Goal: Entertainment & Leisure: Consume media (video, audio)

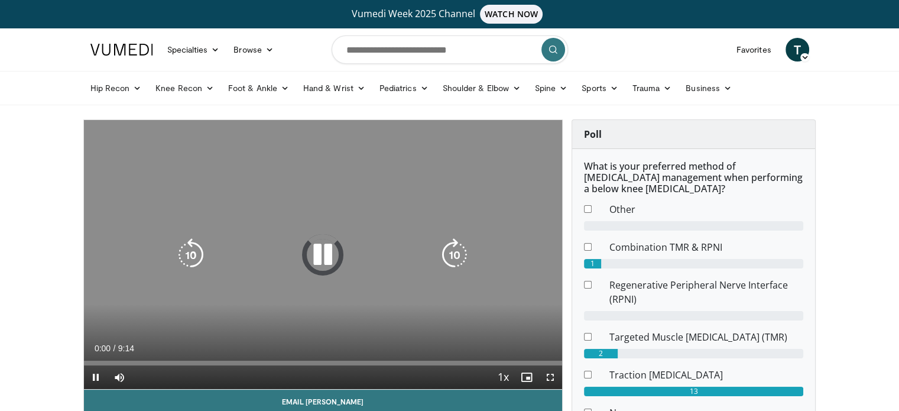
click at [548, 141] on div "10 seconds Tap to unmute" at bounding box center [323, 254] width 479 height 269
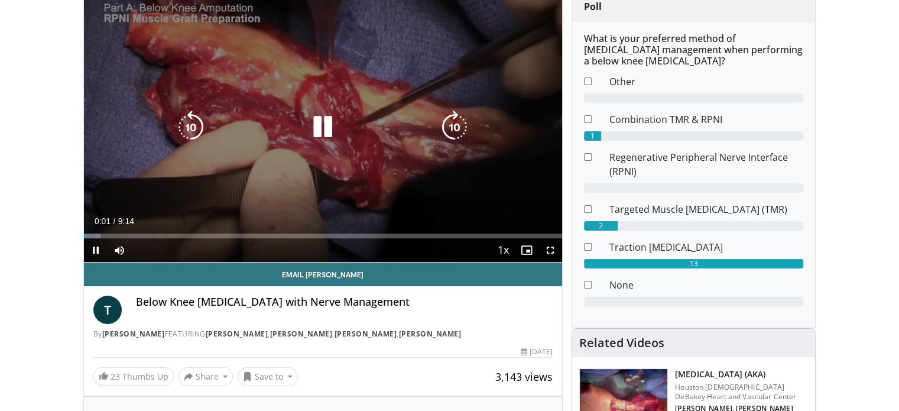
scroll to position [78, 0]
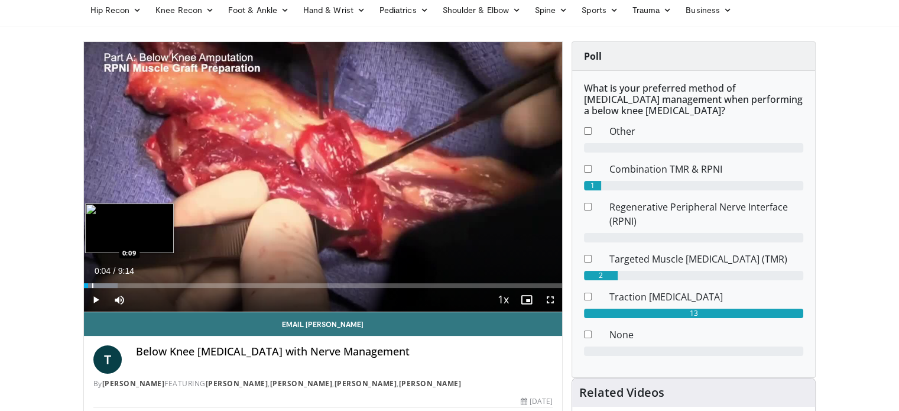
click at [92, 284] on div "Progress Bar" at bounding box center [92, 285] width 1 height 5
click at [109, 285] on div "Progress Bar" at bounding box center [109, 285] width 1 height 5
click at [131, 285] on div "Progress Bar" at bounding box center [131, 285] width 1 height 5
click at [152, 285] on div "Progress Bar" at bounding box center [152, 285] width 1 height 5
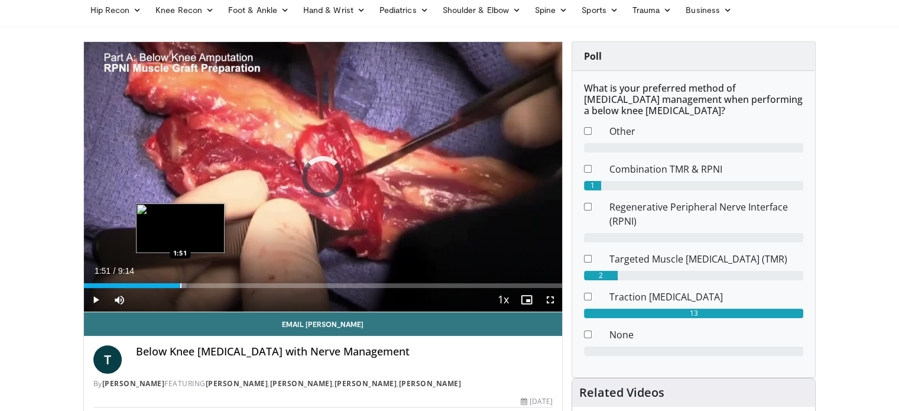
click at [180, 285] on div "Progress Bar" at bounding box center [180, 285] width 1 height 5
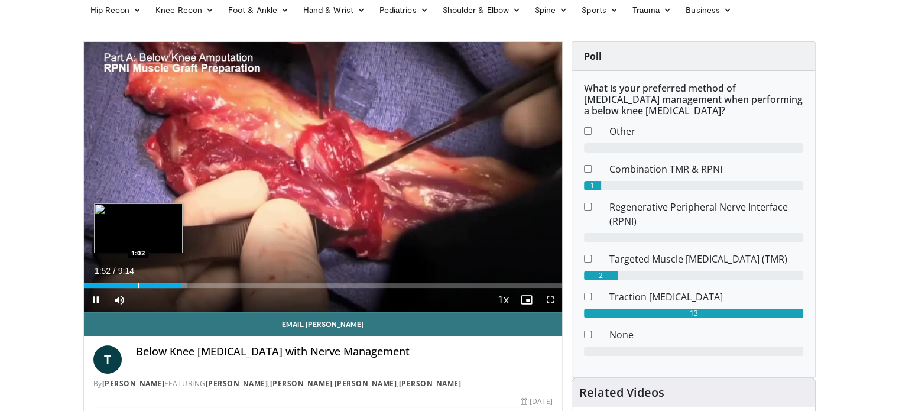
click at [138, 283] on div "Progress Bar" at bounding box center [138, 285] width 1 height 5
click at [147, 283] on div "Progress Bar" at bounding box center [147, 285] width 1 height 5
click at [129, 283] on div "Progress Bar" at bounding box center [129, 285] width 1 height 5
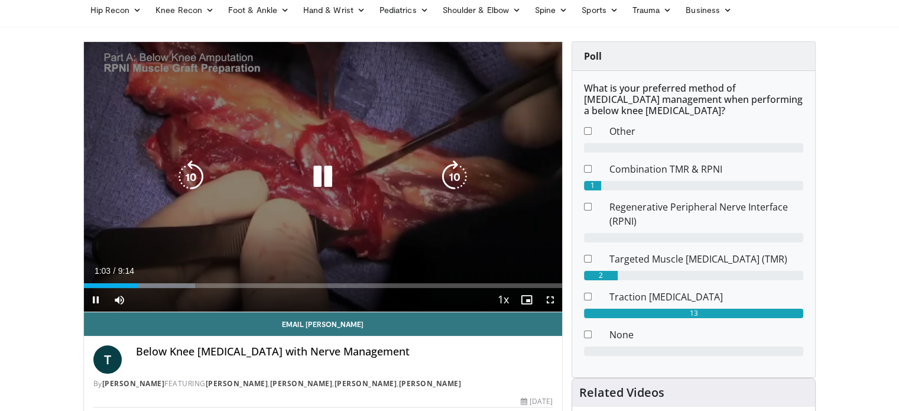
click at [168, 227] on div "10 seconds Tap to unmute" at bounding box center [323, 176] width 479 height 269
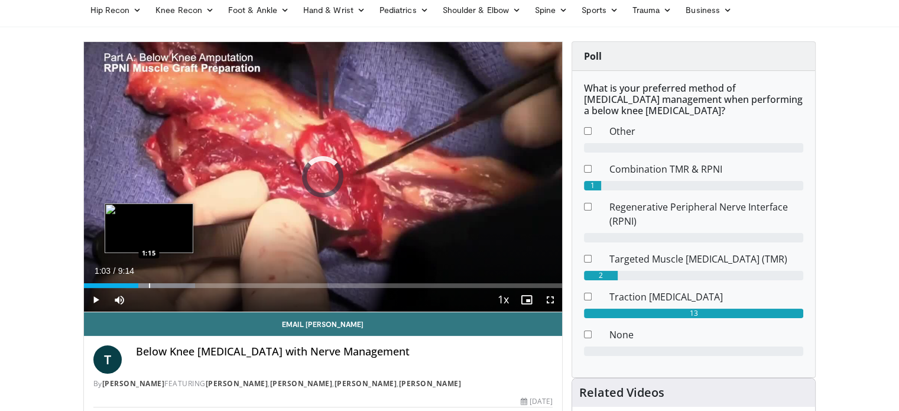
click at [149, 286] on div "Progress Bar" at bounding box center [149, 285] width 1 height 5
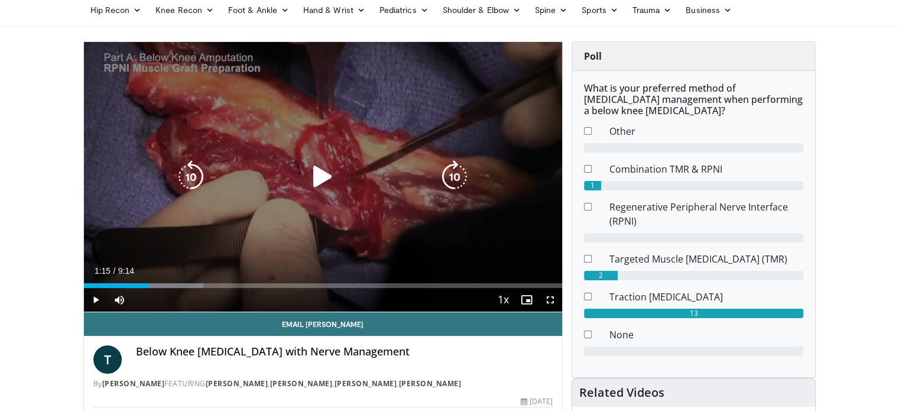
click at [325, 168] on icon "Video Player" at bounding box center [322, 176] width 33 height 33
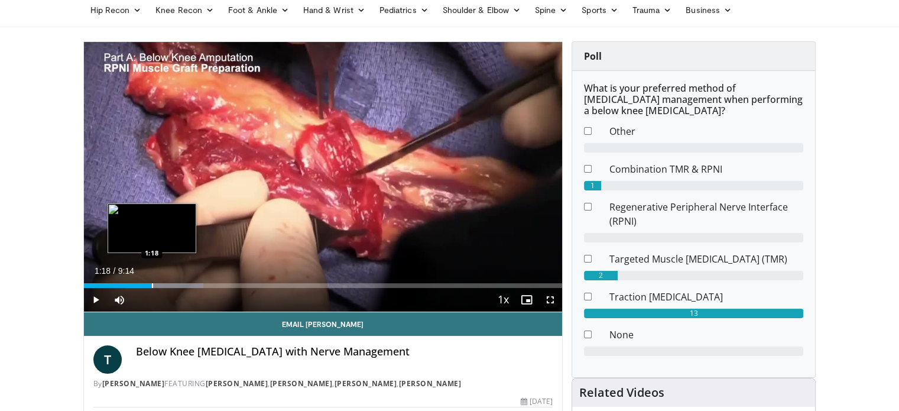
click at [152, 285] on div "Progress Bar" at bounding box center [152, 285] width 1 height 5
click at [157, 285] on div "Progress Bar" at bounding box center [157, 285] width 1 height 5
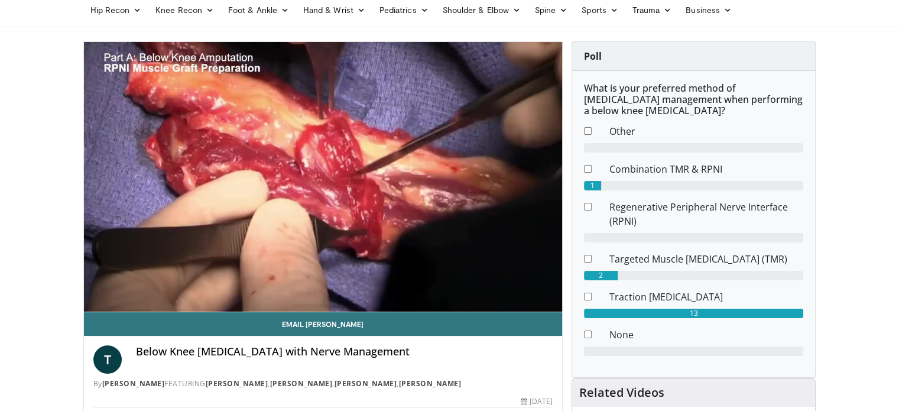
click at [167, 288] on video-js "**********" at bounding box center [323, 177] width 479 height 270
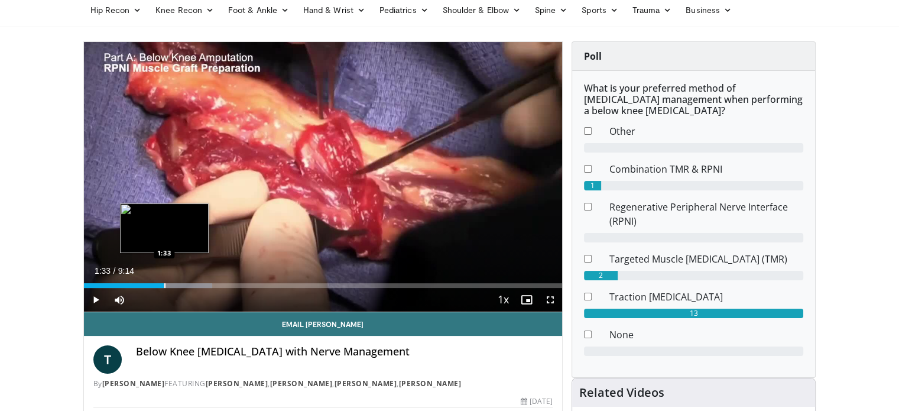
click at [164, 284] on div "Progress Bar" at bounding box center [164, 285] width 1 height 5
click at [175, 285] on div "Progress Bar" at bounding box center [175, 285] width 1 height 5
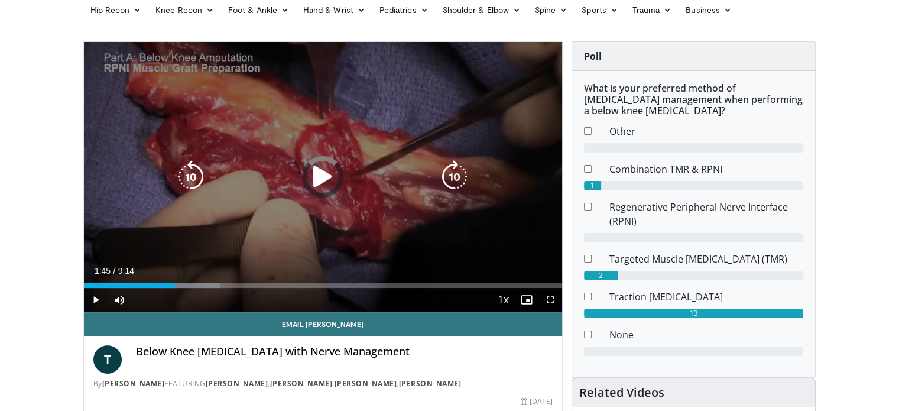
click at [187, 287] on div "Progress Bar" at bounding box center [184, 285] width 71 height 5
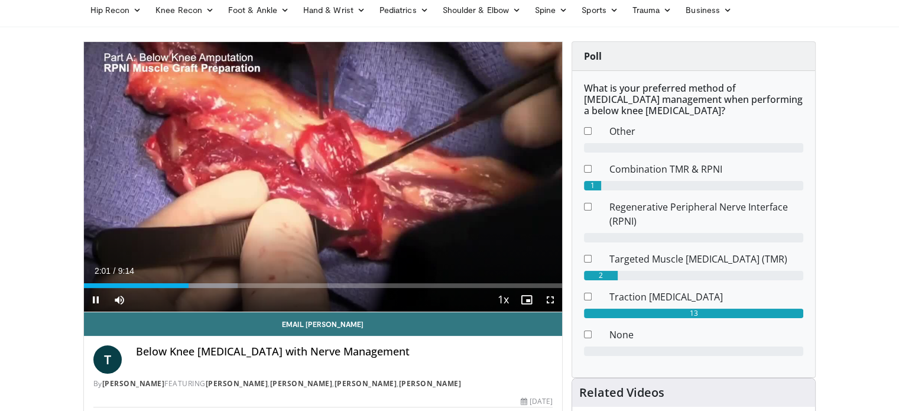
click at [222, 288] on div "Current Time 2:01 / Duration 9:14 Pause Skip Backward Skip Forward Mute 68% Loa…" at bounding box center [323, 300] width 479 height 24
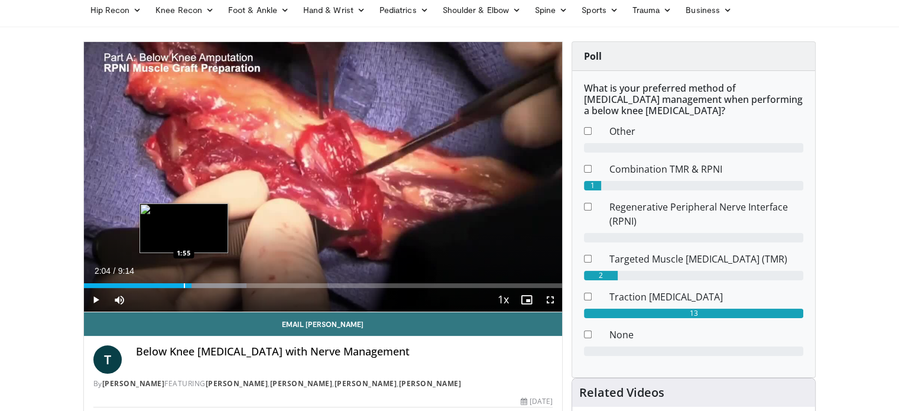
click at [184, 284] on div "Progress Bar" at bounding box center [184, 285] width 1 height 5
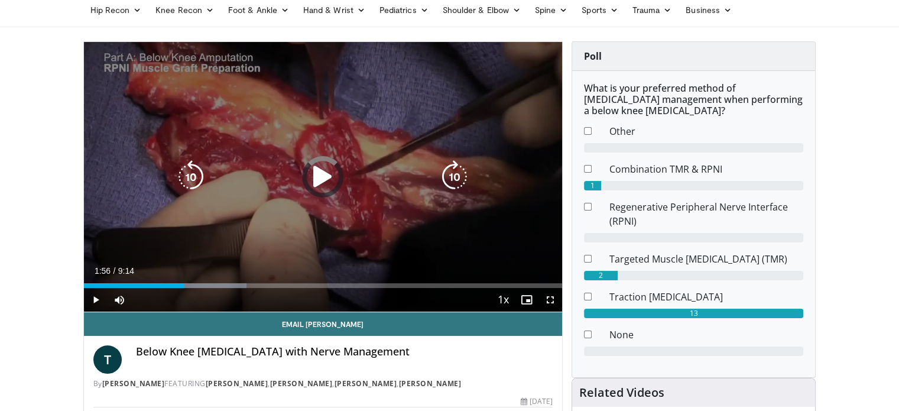
click at [188, 286] on div "Loaded : 33.98% 1:56 2:00" at bounding box center [323, 285] width 479 height 5
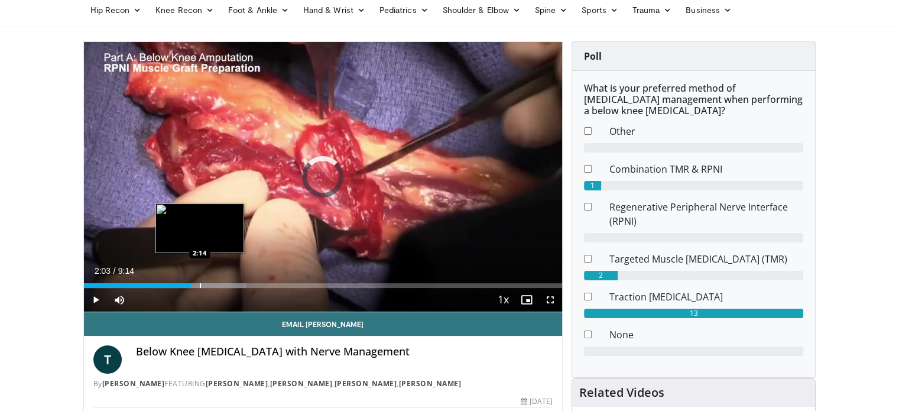
click at [200, 283] on div "Progress Bar" at bounding box center [200, 285] width 1 height 5
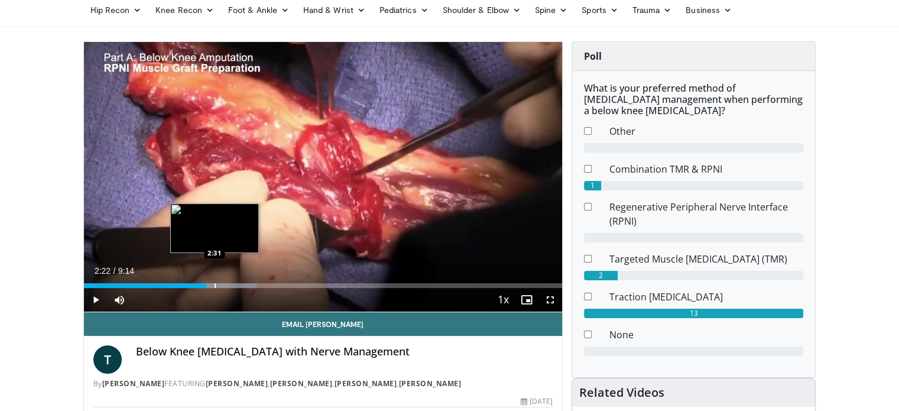
click at [214, 284] on div "Progress Bar" at bounding box center [214, 285] width 1 height 5
click at [232, 285] on div "Progress Bar" at bounding box center [232, 285] width 1 height 5
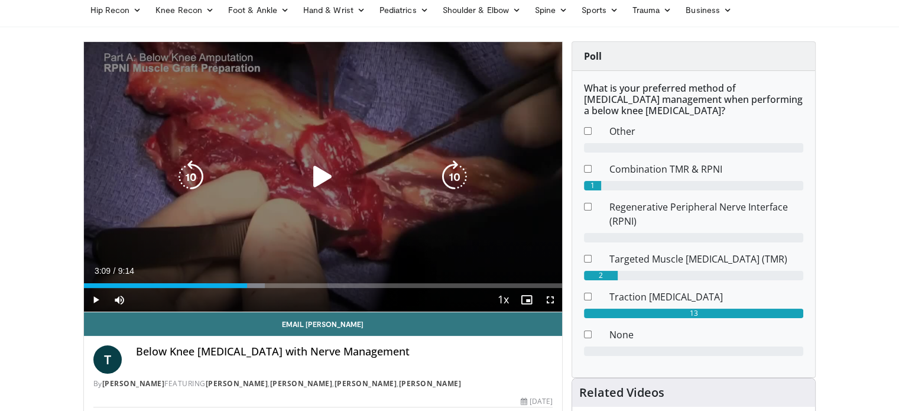
click at [0, 0] on div "Progress Bar" at bounding box center [0, 0] width 0 height 0
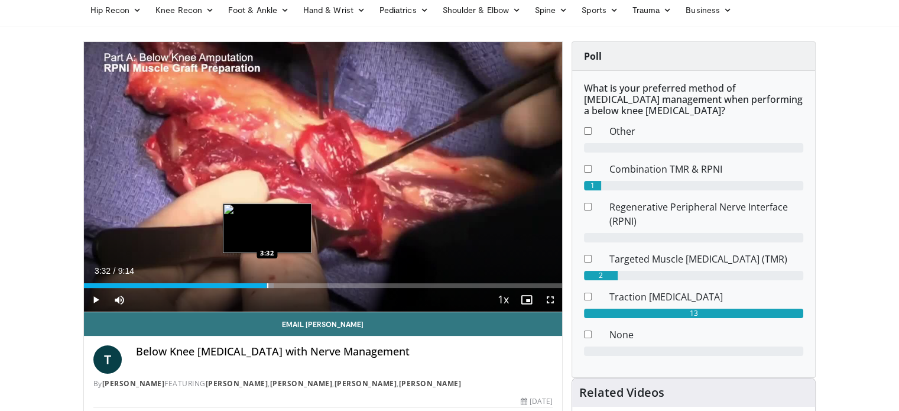
click at [267, 284] on div "Progress Bar" at bounding box center [267, 285] width 1 height 5
click at [261, 285] on div "Progress Bar" at bounding box center [261, 285] width 1 height 5
click at [248, 285] on div "Progress Bar" at bounding box center [248, 285] width 1 height 5
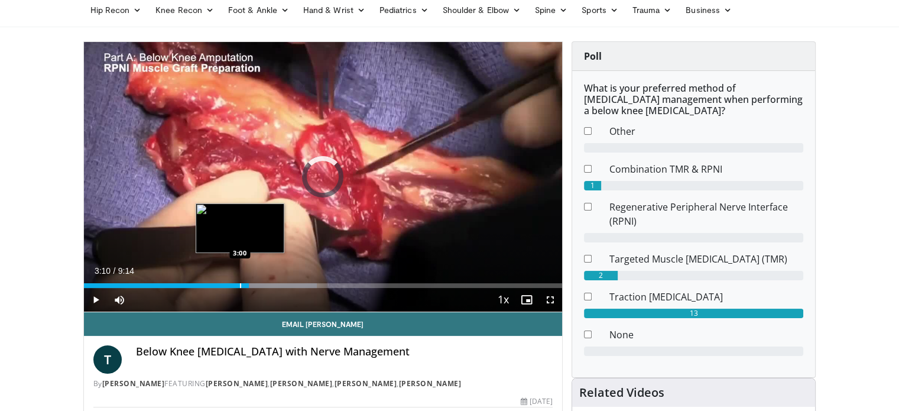
click at [239, 284] on div "3:11" at bounding box center [166, 285] width 165 height 5
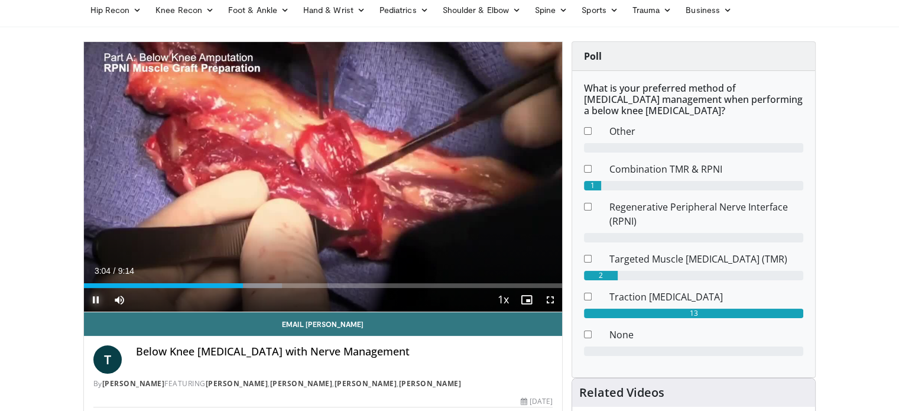
click at [95, 300] on span "Video Player" at bounding box center [96, 300] width 24 height 24
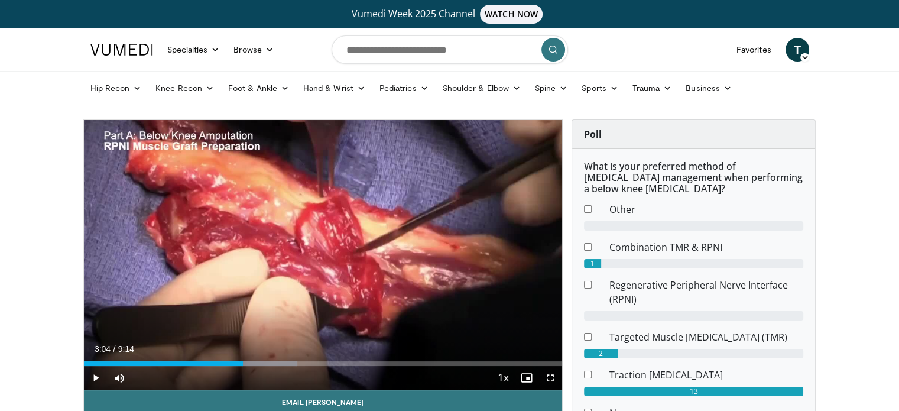
click at [801, 60] on icon at bounding box center [804, 57] width 8 height 8
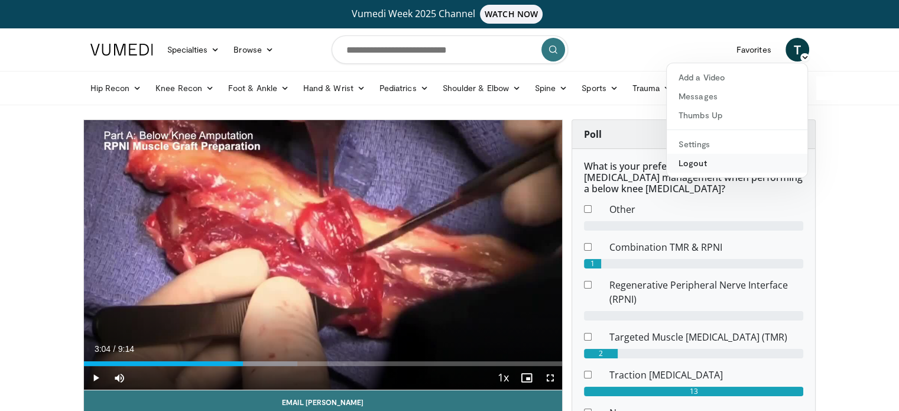
click at [708, 161] on link "Logout" at bounding box center [736, 163] width 141 height 19
